Goal: Find contact information: Find contact information

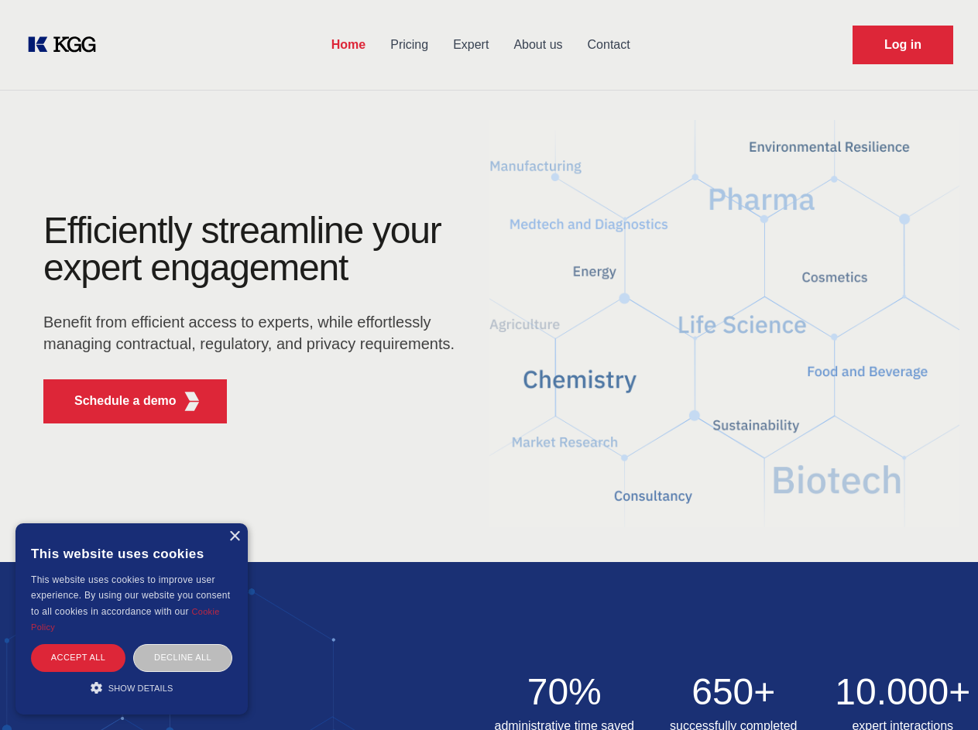
click at [489, 365] on div "Efficiently streamline your expert engagement Benefit from efficient access to …" at bounding box center [254, 324] width 471 height 224
click at [116, 401] on p "Schedule a demo" at bounding box center [125, 401] width 102 height 19
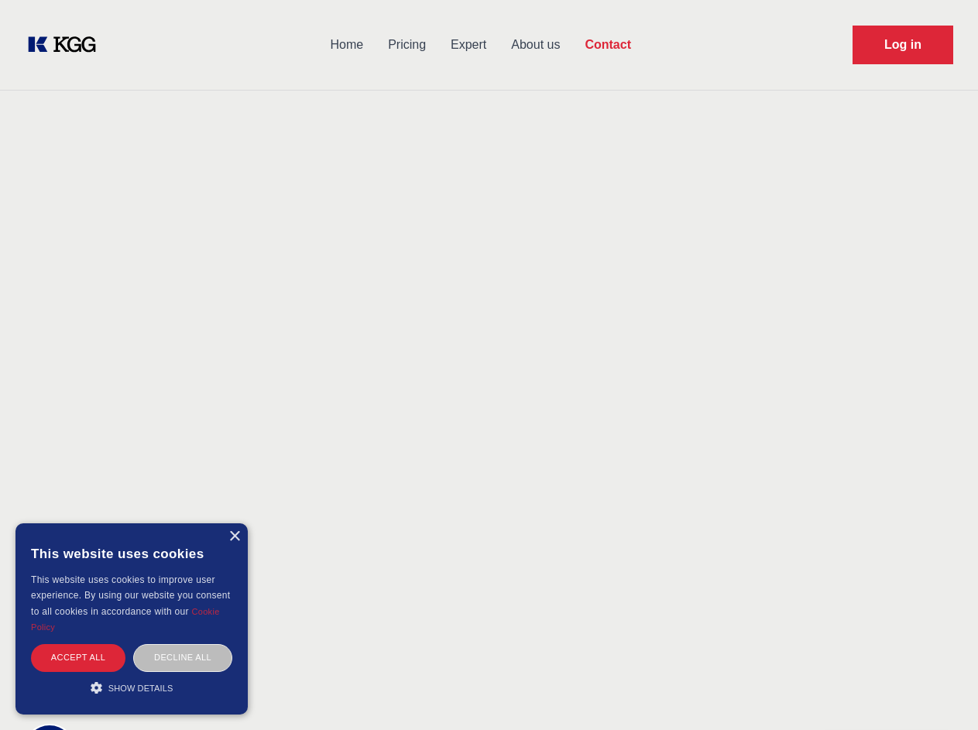
click at [234, 537] on div "× This website uses cookies This website uses cookies to improve user experienc…" at bounding box center [131, 619] width 232 height 191
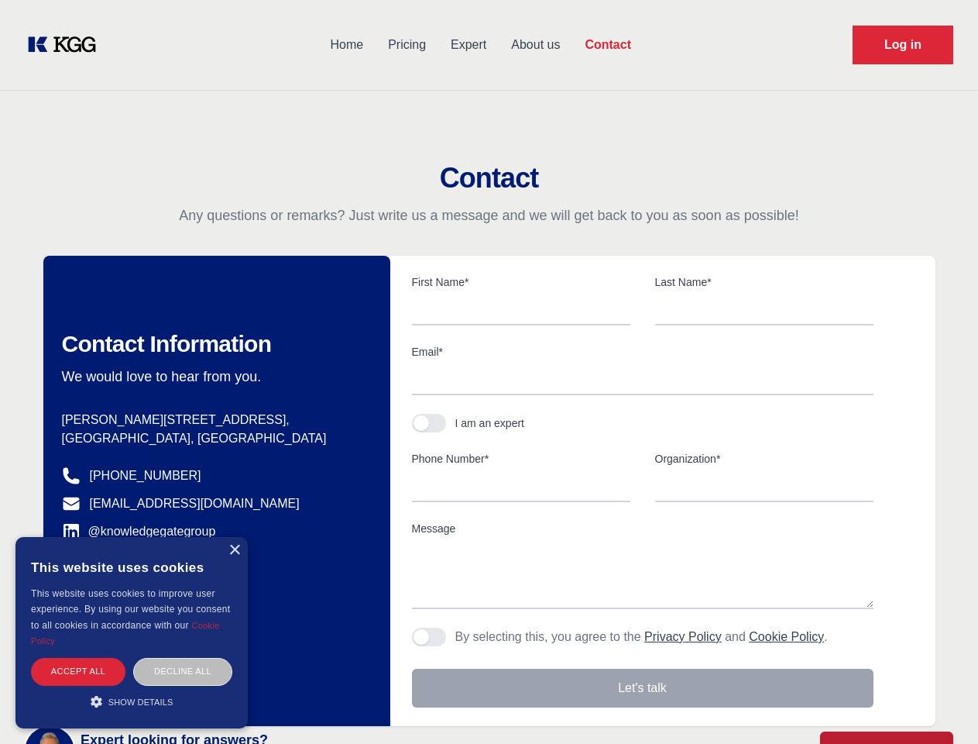
click at [78, 658] on div "Accept all" at bounding box center [78, 671] width 94 height 27
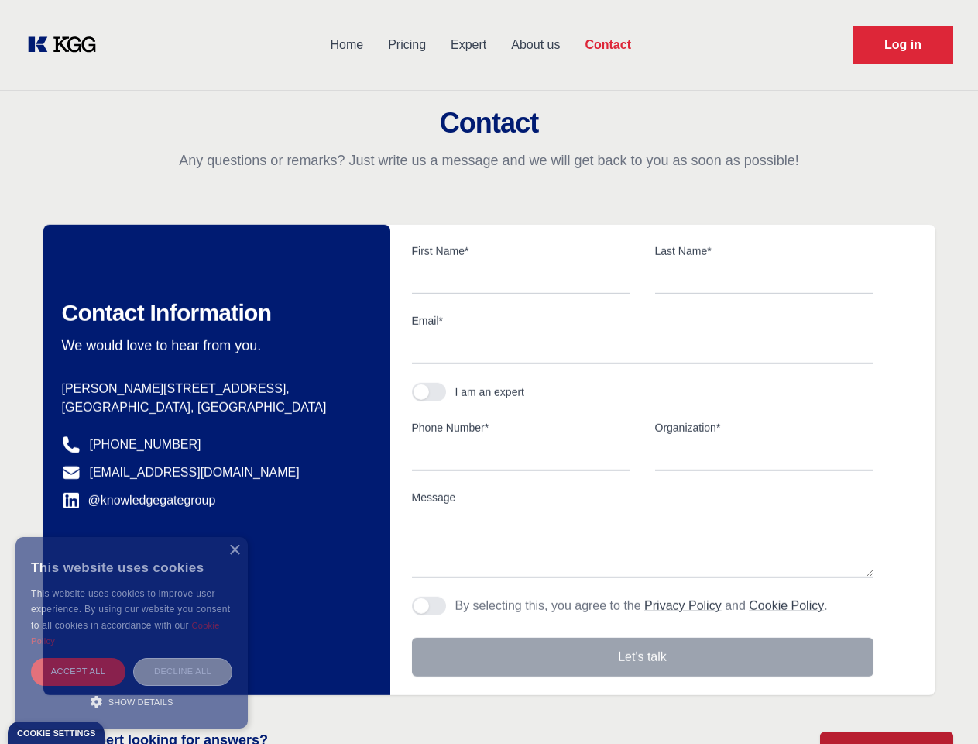
click at [183, 658] on div "Decline all" at bounding box center [182, 671] width 99 height 27
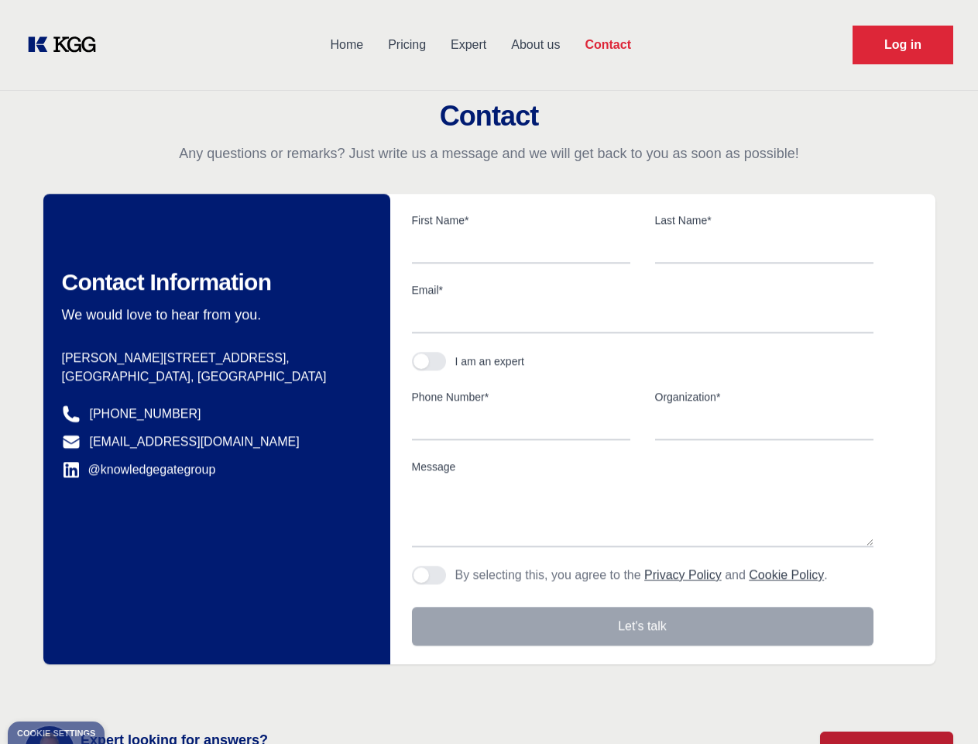
click at [132, 688] on main "Contact Any questions or remarks? Just write us a message and we will get back …" at bounding box center [489, 403] width 978 height 806
